Goal: Information Seeking & Learning: Learn about a topic

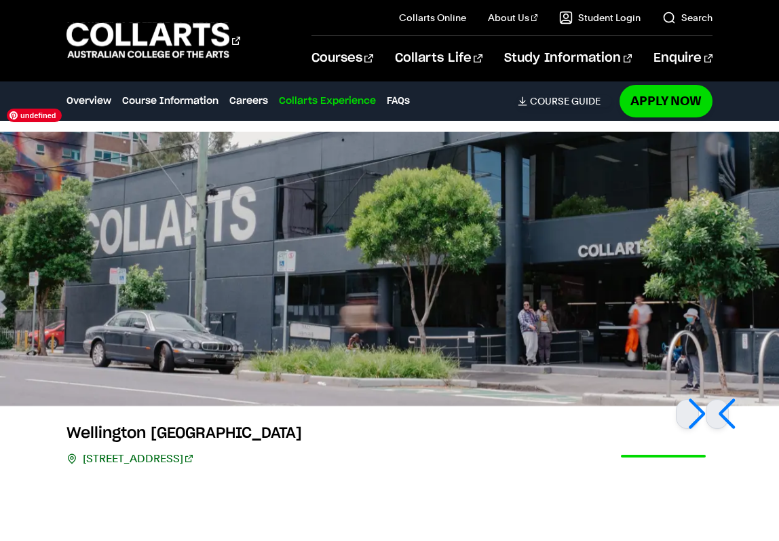
scroll to position [2892, 0]
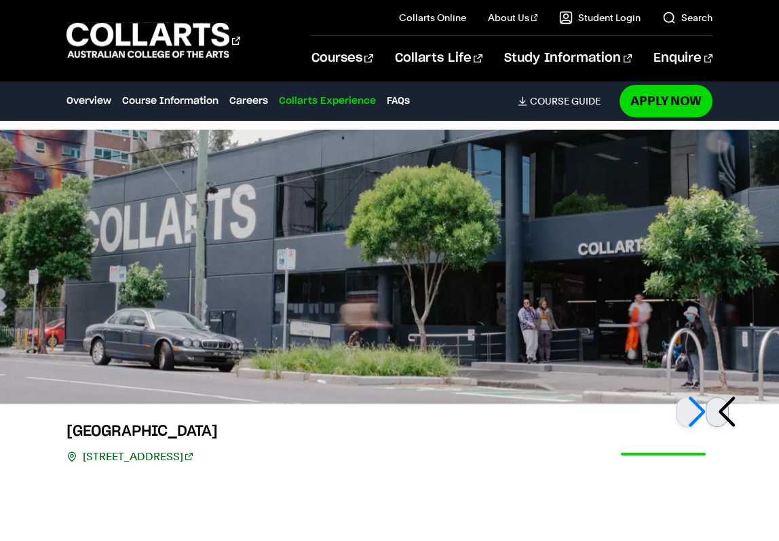
click at [721, 397] on div at bounding box center [716, 412] width 23 height 30
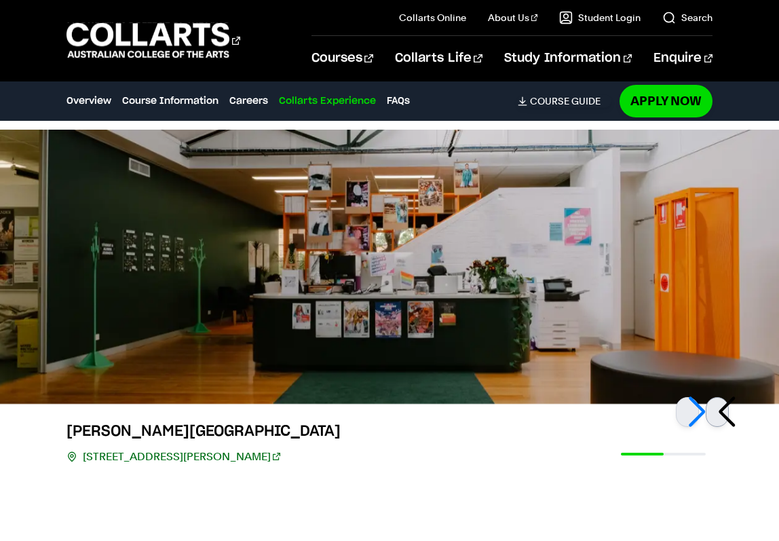
click at [720, 397] on div at bounding box center [716, 412] width 23 height 30
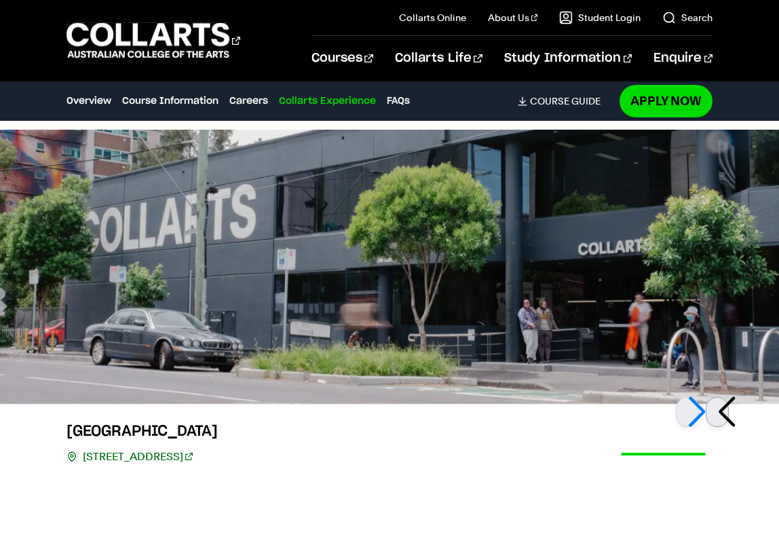
click at [720, 397] on div at bounding box center [716, 412] width 23 height 30
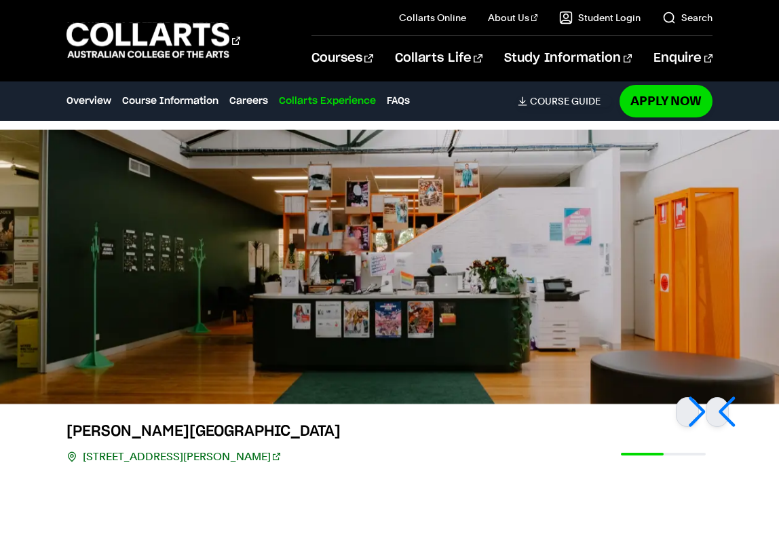
click at [216, 447] on link "2/156 George St, Fitzroy VIC 3065" at bounding box center [181, 456] width 197 height 19
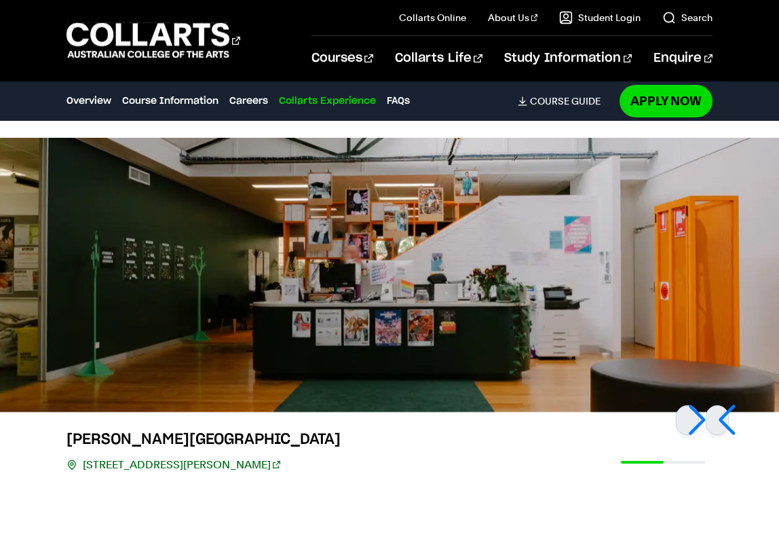
scroll to position [2886, 0]
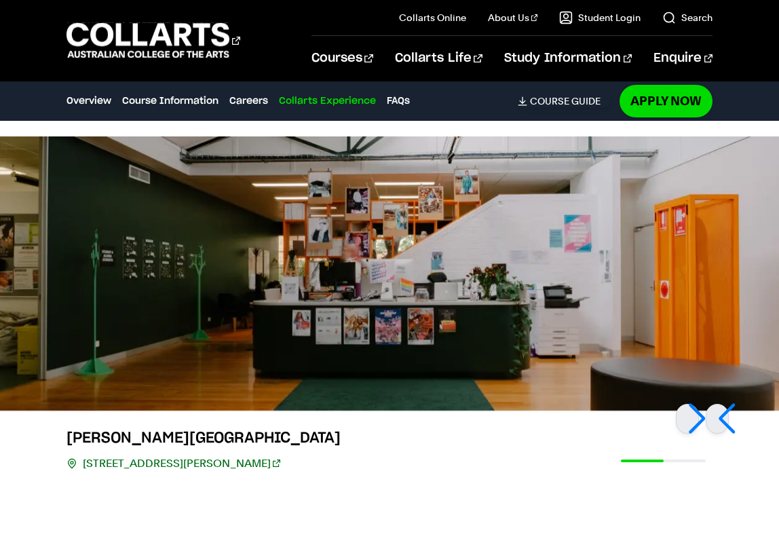
click at [678, 459] on div at bounding box center [663, 460] width 85 height 3
click at [724, 404] on div at bounding box center [716, 419] width 23 height 30
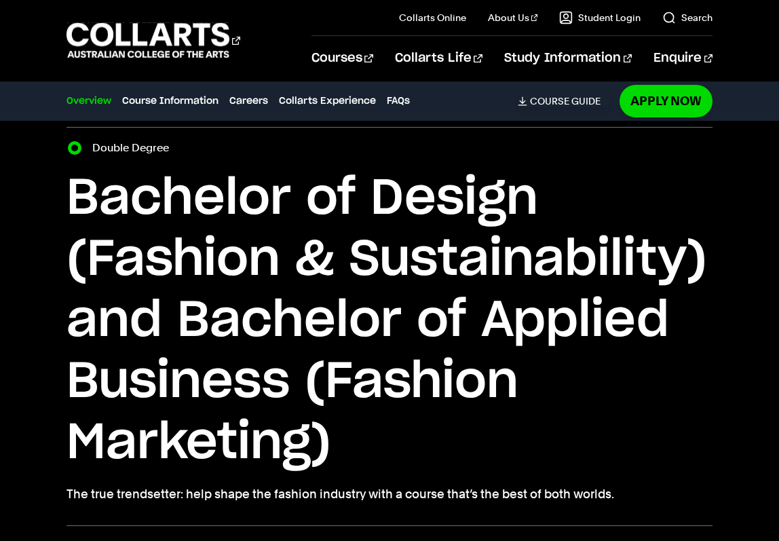
scroll to position [0, 0]
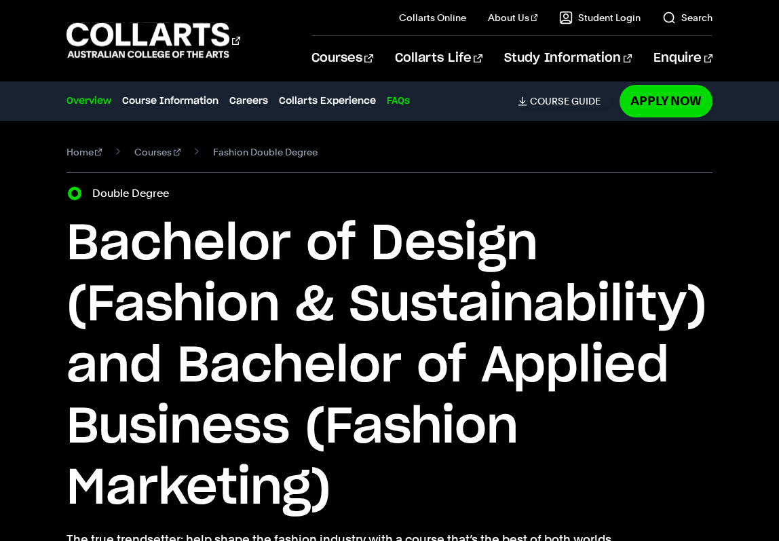
click at [400, 102] on link "FAQs" at bounding box center [398, 101] width 23 height 15
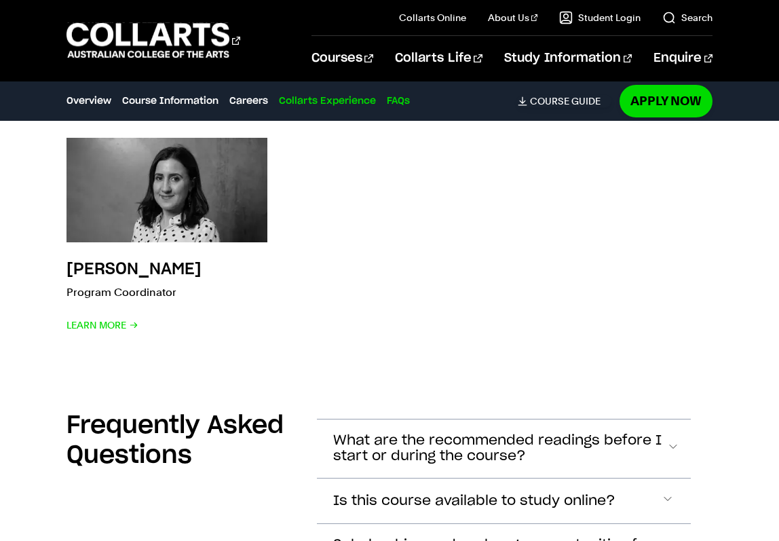
scroll to position [4188, 0]
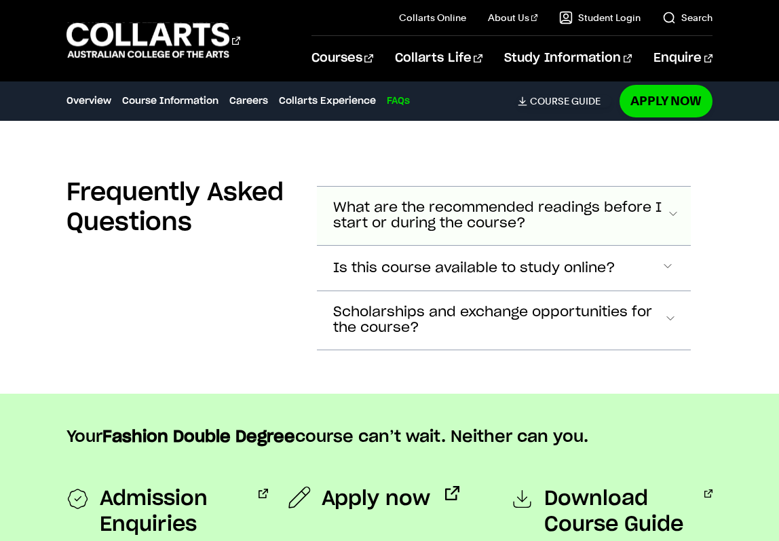
click at [448, 200] on span "What are the recommended readings before I start or during the course?" at bounding box center [499, 215] width 332 height 31
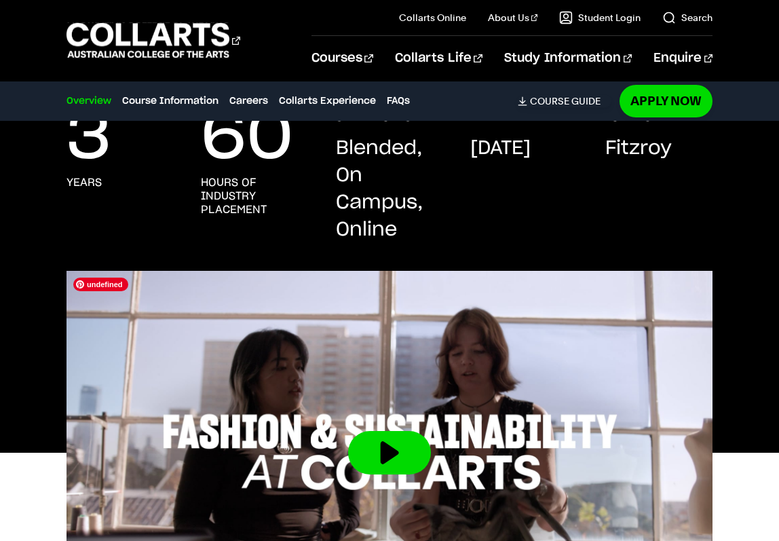
scroll to position [0, 0]
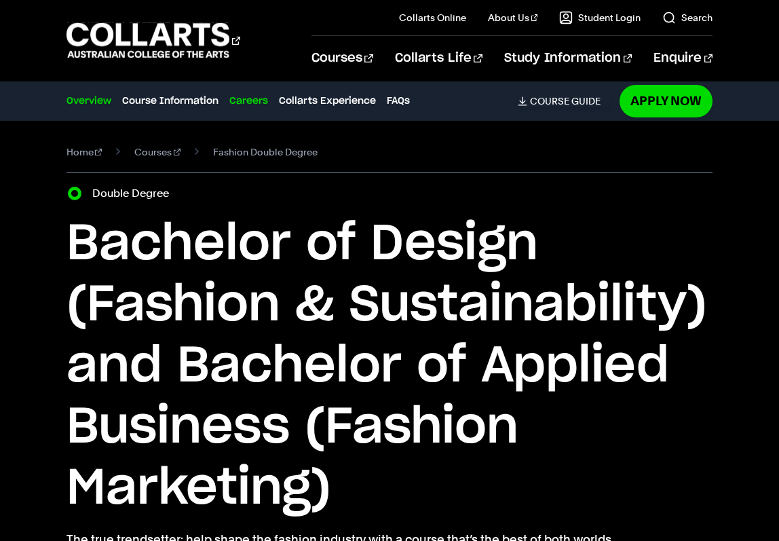
click at [260, 100] on link "Careers" at bounding box center [248, 101] width 39 height 15
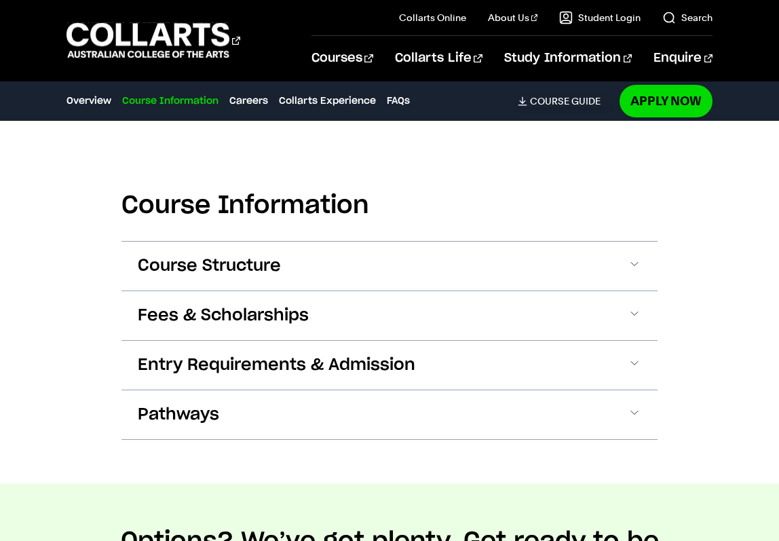
scroll to position [1535, 0]
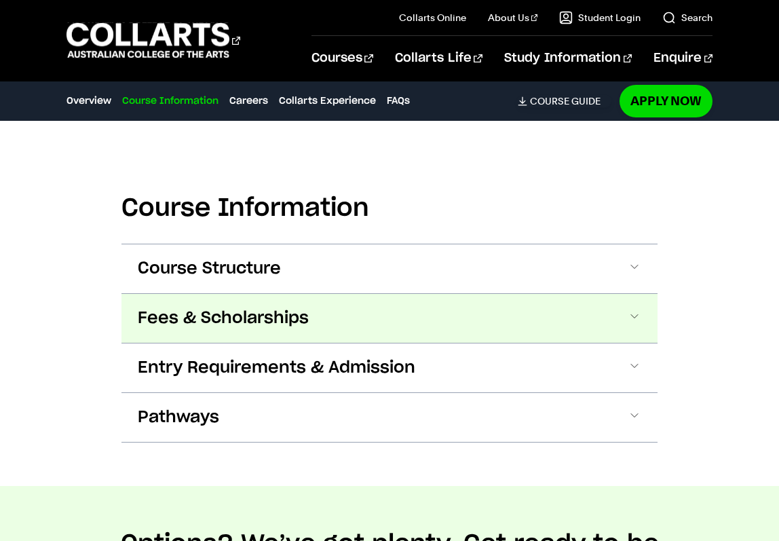
click at [333, 313] on button "Fees & Scholarships" at bounding box center [389, 318] width 536 height 49
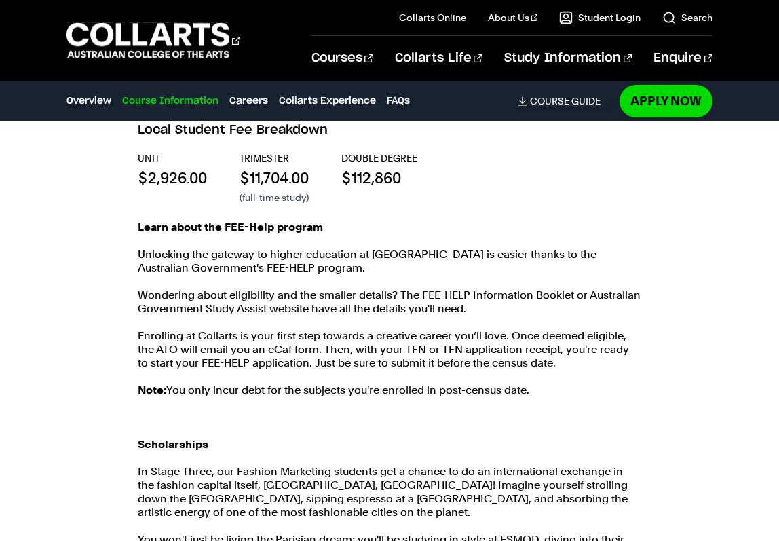
scroll to position [1842, 0]
